Goal: Task Accomplishment & Management: Manage account settings

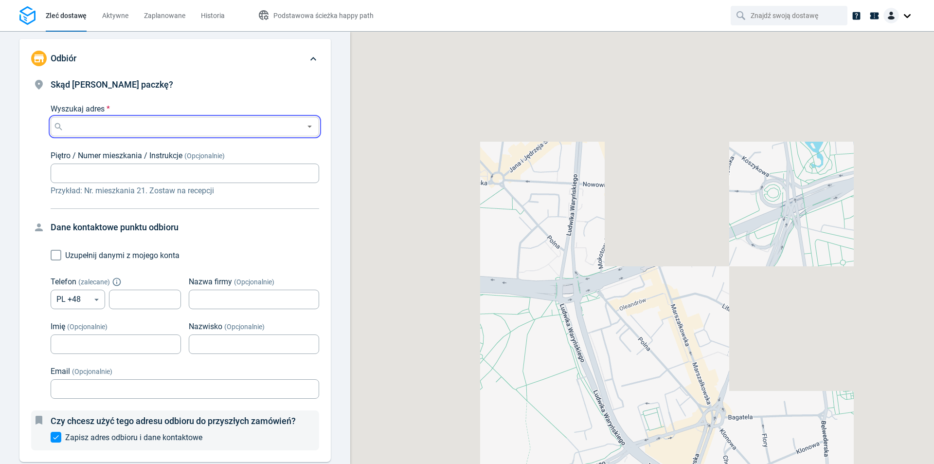
click at [232, 127] on input "Wyszukaj adres *" at bounding box center [183, 127] width 235 height 14
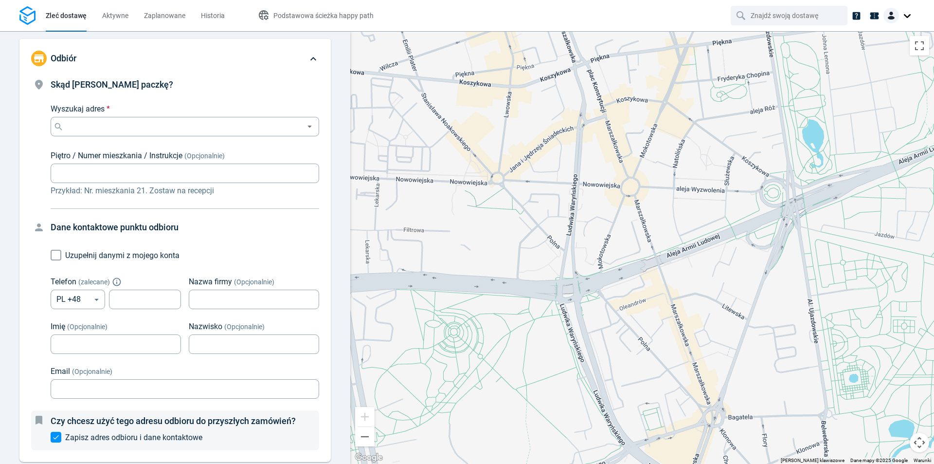
click at [253, 86] on h4 "Skąd [PERSON_NAME] paczkę?" at bounding box center [185, 85] width 269 height 14
click at [187, 130] on input "Wyszukaj adres *" at bounding box center [183, 127] width 235 height 14
paste input "Zdrowa 2, 02-747 Warszawa, Polska"
type input "Zdrowa 2, 02-747 Warszawa, Polska"
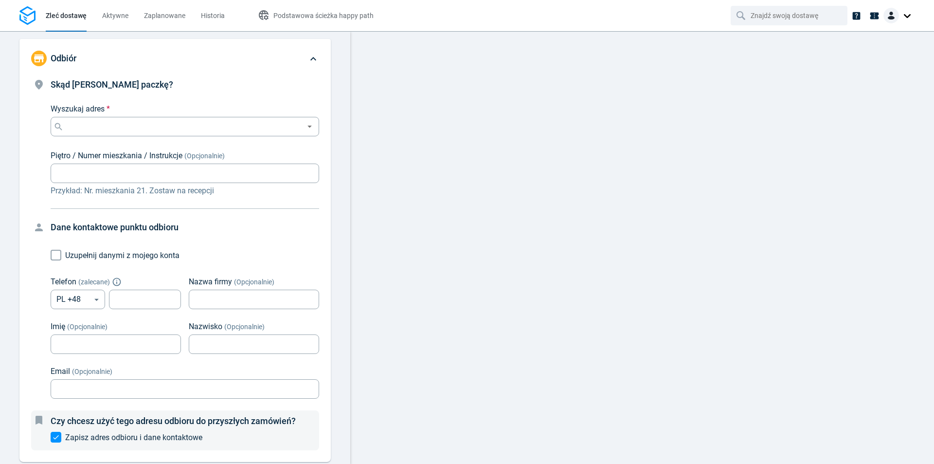
click at [894, 12] on img at bounding box center [892, 16] width 16 height 16
click at [855, 64] on span "Ustawienia" at bounding box center [858, 60] width 34 height 10
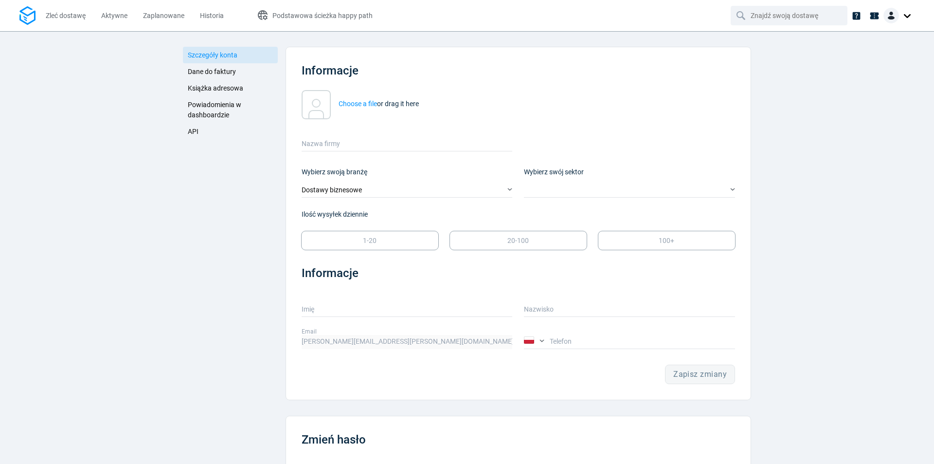
click at [552, 124] on div "Choose a file or drag it here Nazwa firmy" at bounding box center [512, 114] width 445 height 73
click at [201, 129] on link "API" at bounding box center [230, 131] width 95 height 17
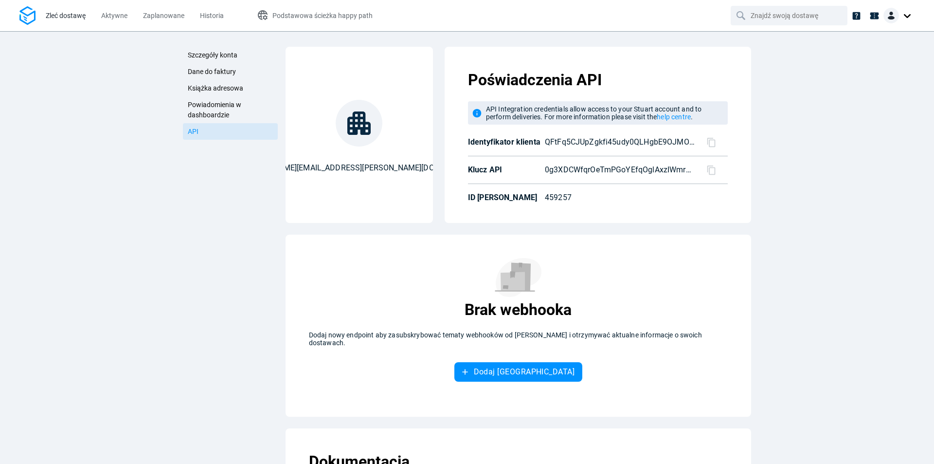
click at [51, 9] on link "Zleć dostawę" at bounding box center [66, 15] width 40 height 31
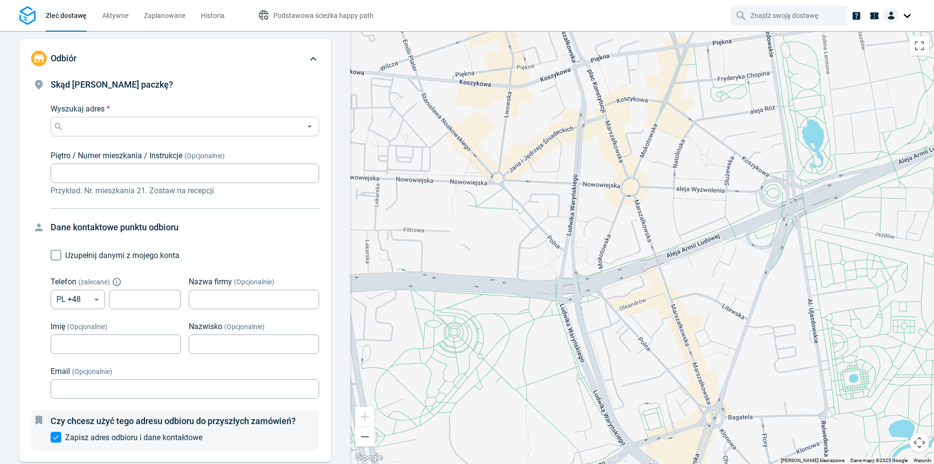
drag, startPoint x: 228, startPoint y: 110, endPoint x: 220, endPoint y: 125, distance: 17.0
click at [228, 110] on div "Wyszukaj adres * Wyszukaj adres *" at bounding box center [185, 119] width 269 height 33
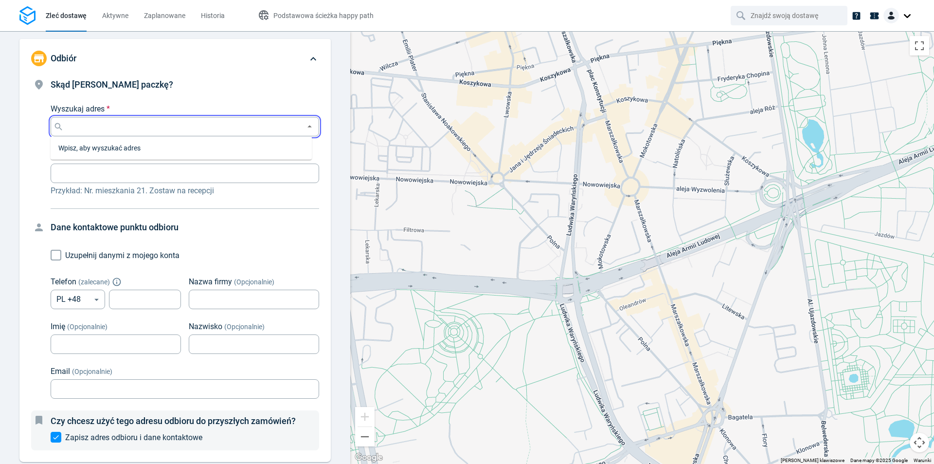
click at [220, 125] on input "Wyszukaj adres *" at bounding box center [183, 127] width 235 height 14
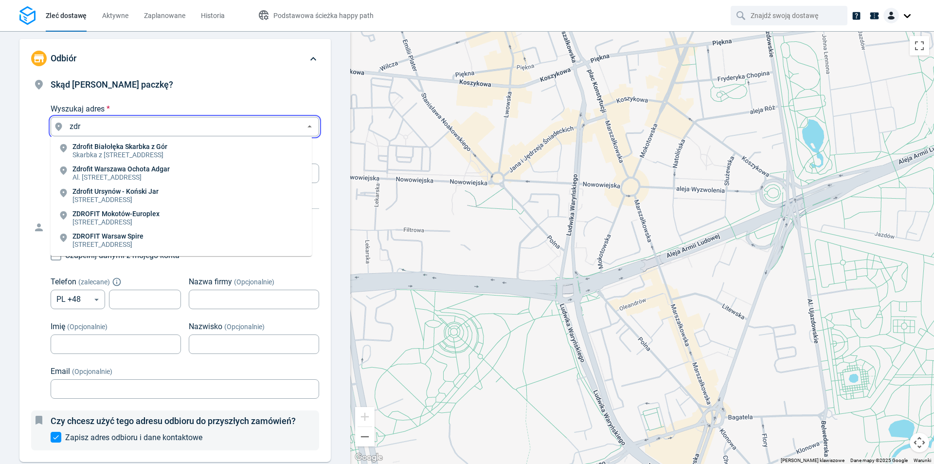
click at [256, 114] on div "Wyszukaj adres * zdr Wyszukaj adres *" at bounding box center [185, 119] width 269 height 33
type input "zdr"
drag, startPoint x: 264, startPoint y: 98, endPoint x: 278, endPoint y: 87, distance: 18.0
click at [264, 98] on div "Skąd [PERSON_NAME] paczkę? Wyszukaj adres * zdr Wyszukaj adres * Piętro / Numer…" at bounding box center [185, 137] width 269 height 119
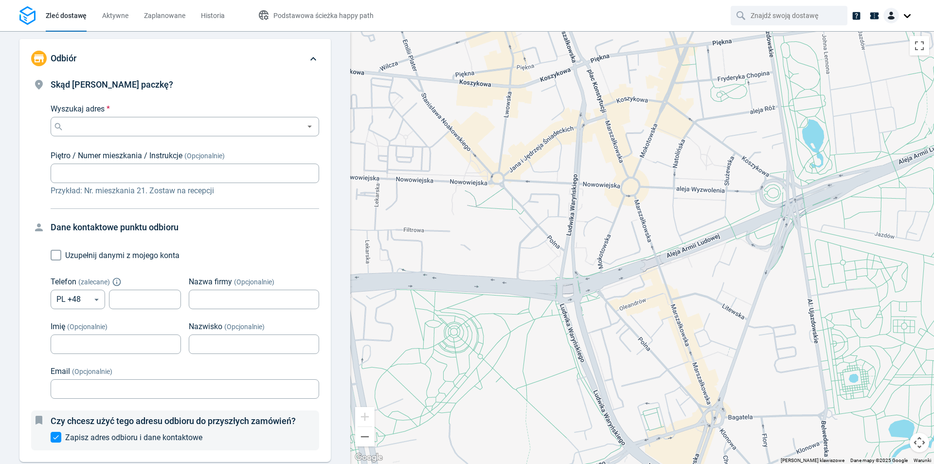
click at [911, 18] on div at bounding box center [899, 16] width 31 height 16
click at [880, 67] on link "Ustawienia" at bounding box center [868, 60] width 90 height 16
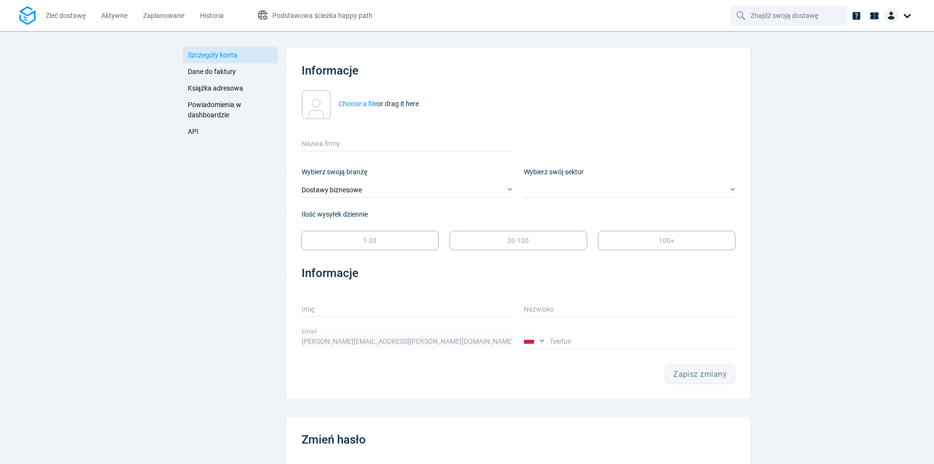
click at [201, 126] on link "API" at bounding box center [230, 131] width 95 height 17
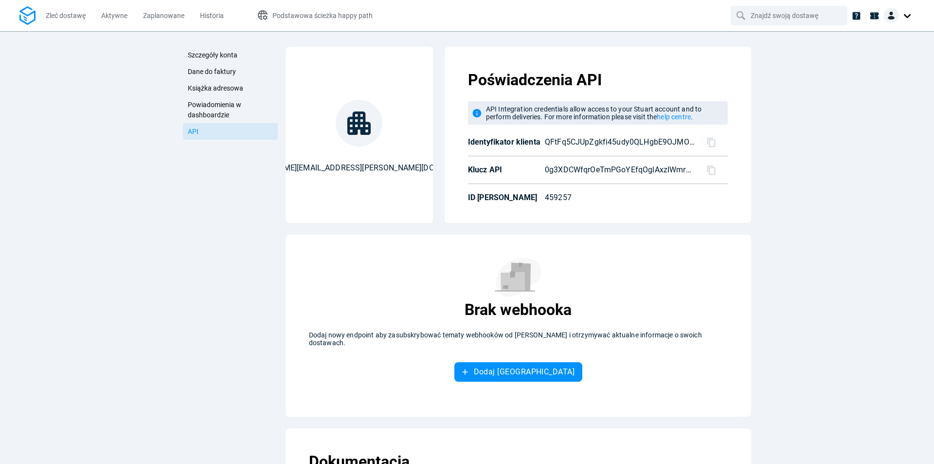
click at [712, 143] on icon at bounding box center [711, 141] width 8 height 9
click at [707, 142] on icon at bounding box center [712, 142] width 10 height 10
click at [759, 146] on div "Szczegóły konta Dane do faktury Książka adresowa Powiadomienia w dashboardzie A…" at bounding box center [467, 247] width 934 height 433
